Goal: Transaction & Acquisition: Purchase product/service

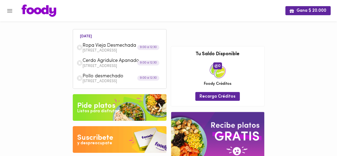
click at [121, 103] on img at bounding box center [120, 107] width 94 height 27
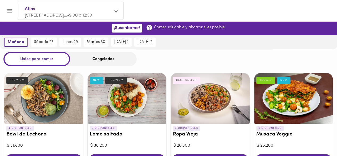
click at [111, 60] on div "Congelados" at bounding box center [103, 59] width 67 height 14
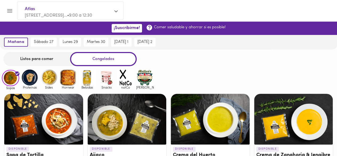
click at [112, 61] on div "Congelados" at bounding box center [103, 59] width 67 height 14
click at [31, 77] on img at bounding box center [29, 77] width 17 height 17
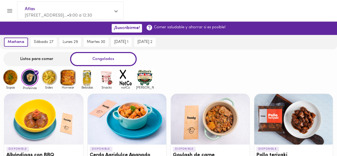
click at [48, 78] on img at bounding box center [48, 77] width 17 height 17
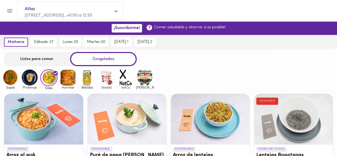
click at [68, 79] on img at bounding box center [67, 77] width 17 height 17
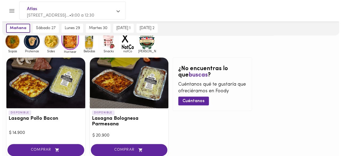
scroll to position [43, 0]
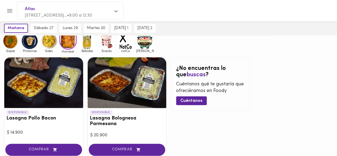
click at [129, 97] on div at bounding box center [127, 82] width 79 height 51
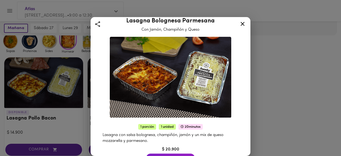
scroll to position [13, 0]
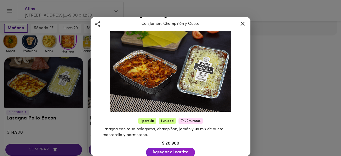
click at [242, 25] on icon at bounding box center [242, 24] width 7 height 7
